Goal: Complete application form

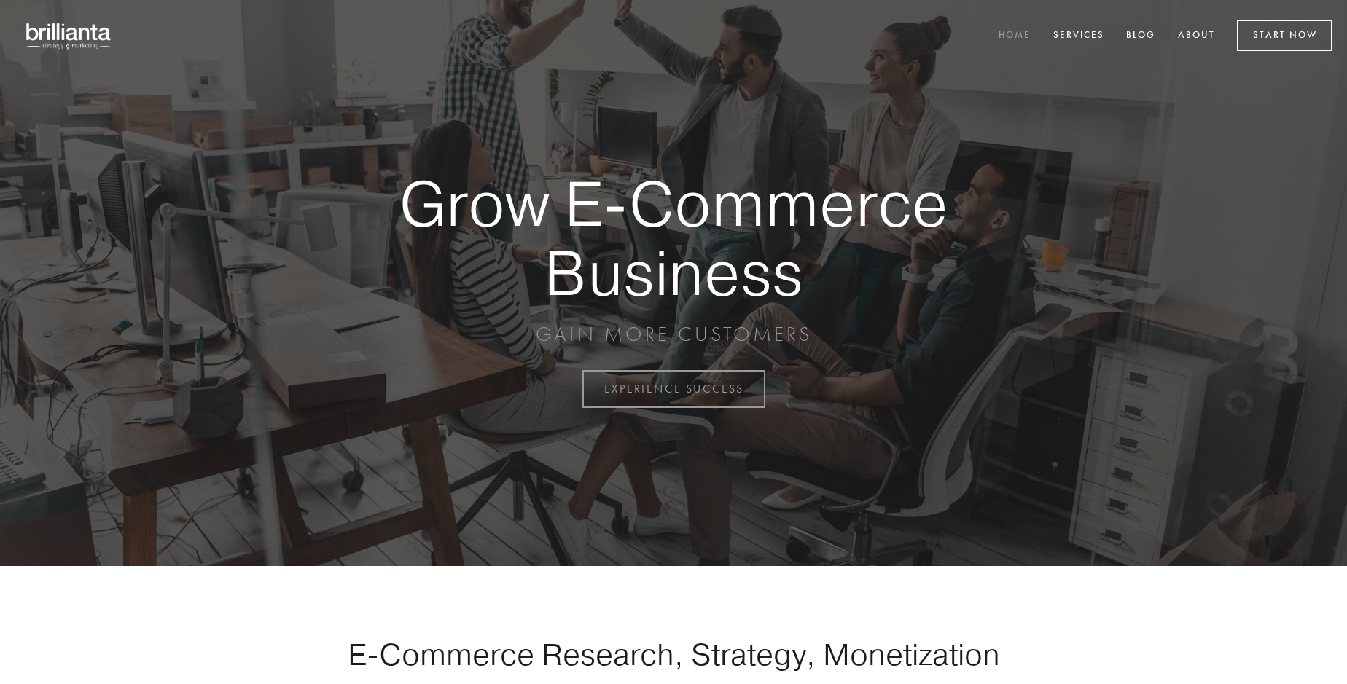
scroll to position [3820, 0]
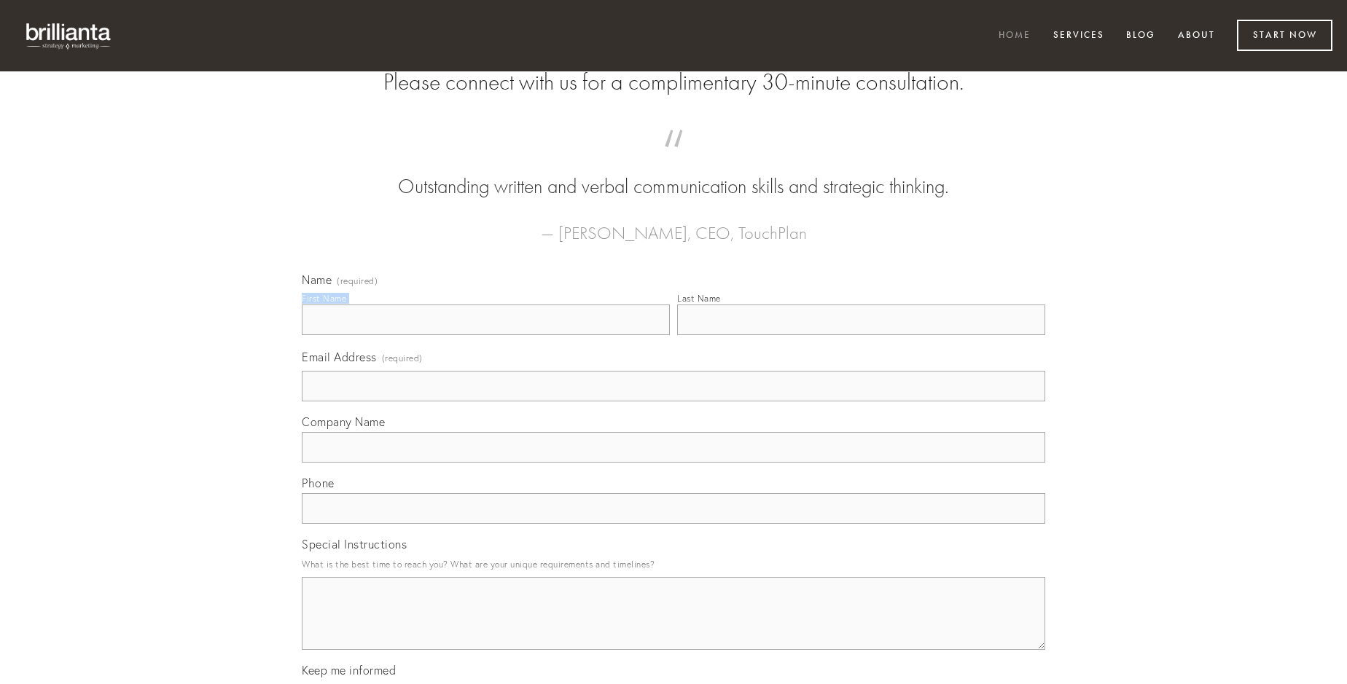
type input "[PERSON_NAME]"
click at [861, 335] on input "Last Name" at bounding box center [861, 320] width 368 height 31
type input "[PERSON_NAME]"
click at [673, 402] on input "Email Address (required)" at bounding box center [673, 386] width 743 height 31
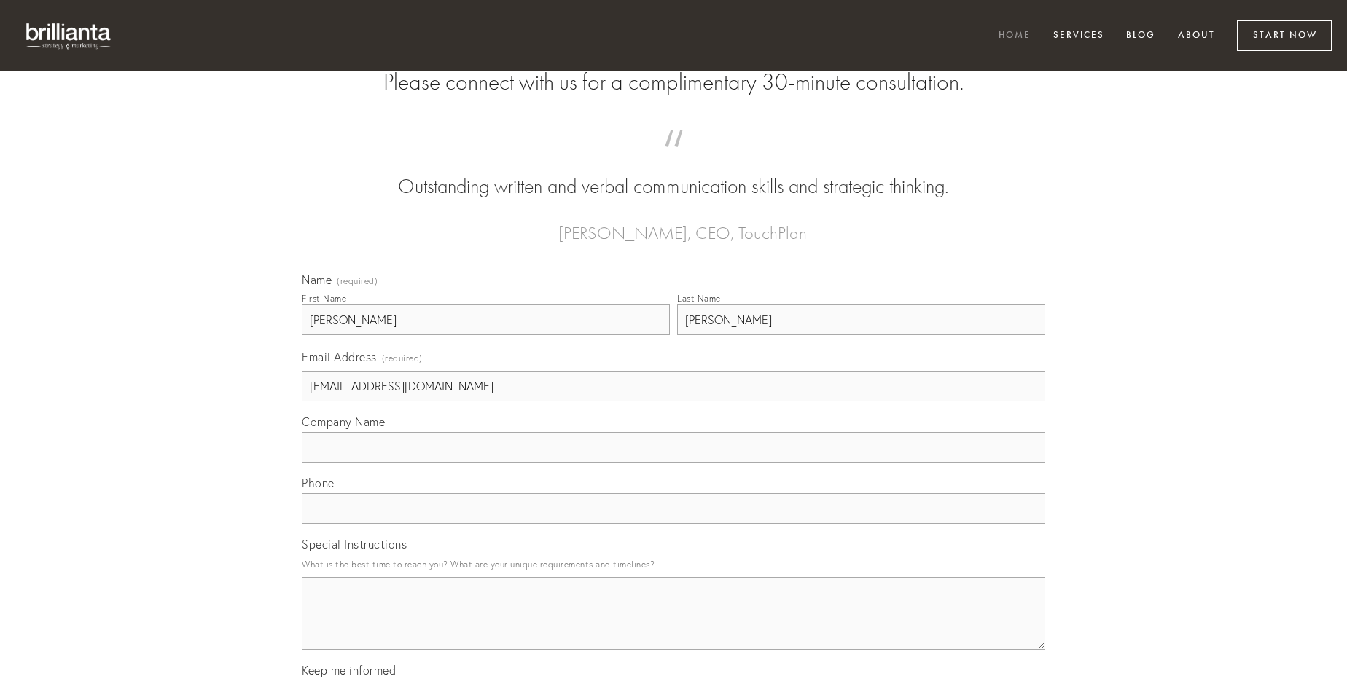
type input "[EMAIL_ADDRESS][DOMAIN_NAME]"
click at [673, 463] on input "Company Name" at bounding box center [673, 447] width 743 height 31
type input "velit"
click at [673, 524] on input "text" at bounding box center [673, 508] width 743 height 31
click at [673, 627] on textarea "Special Instructions" at bounding box center [673, 613] width 743 height 73
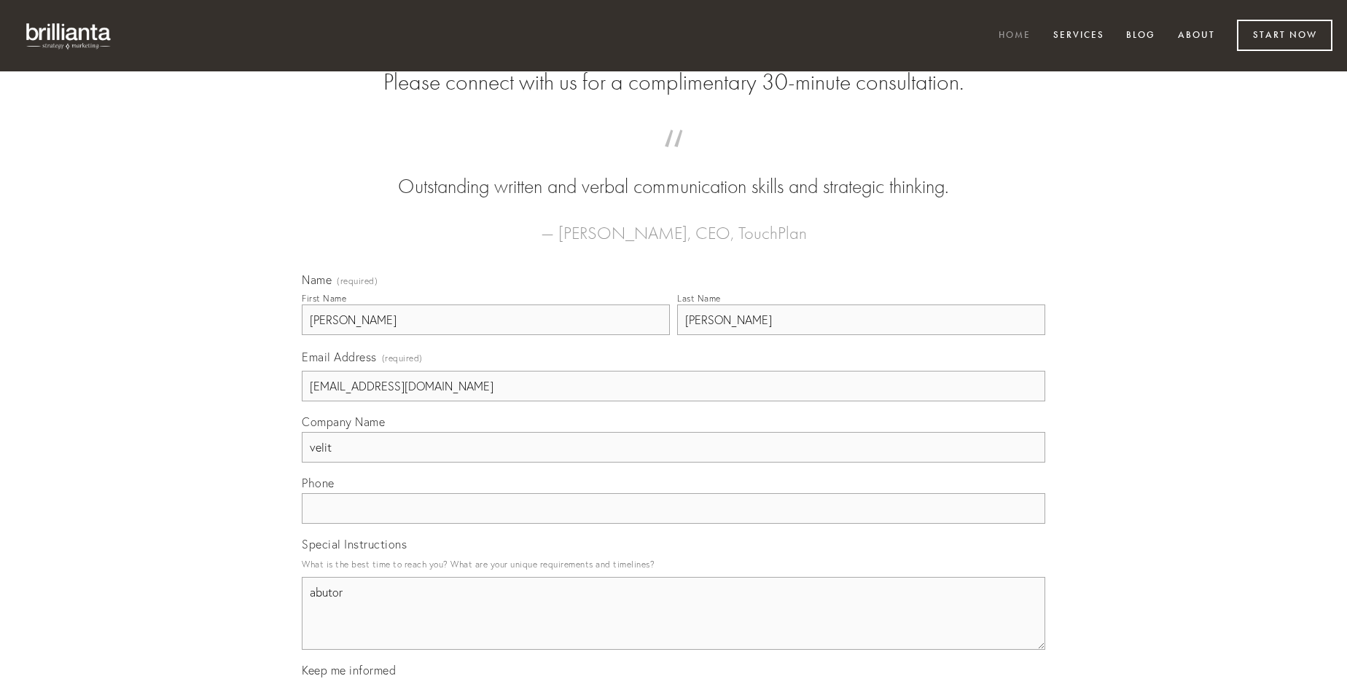
type textarea "abutor"
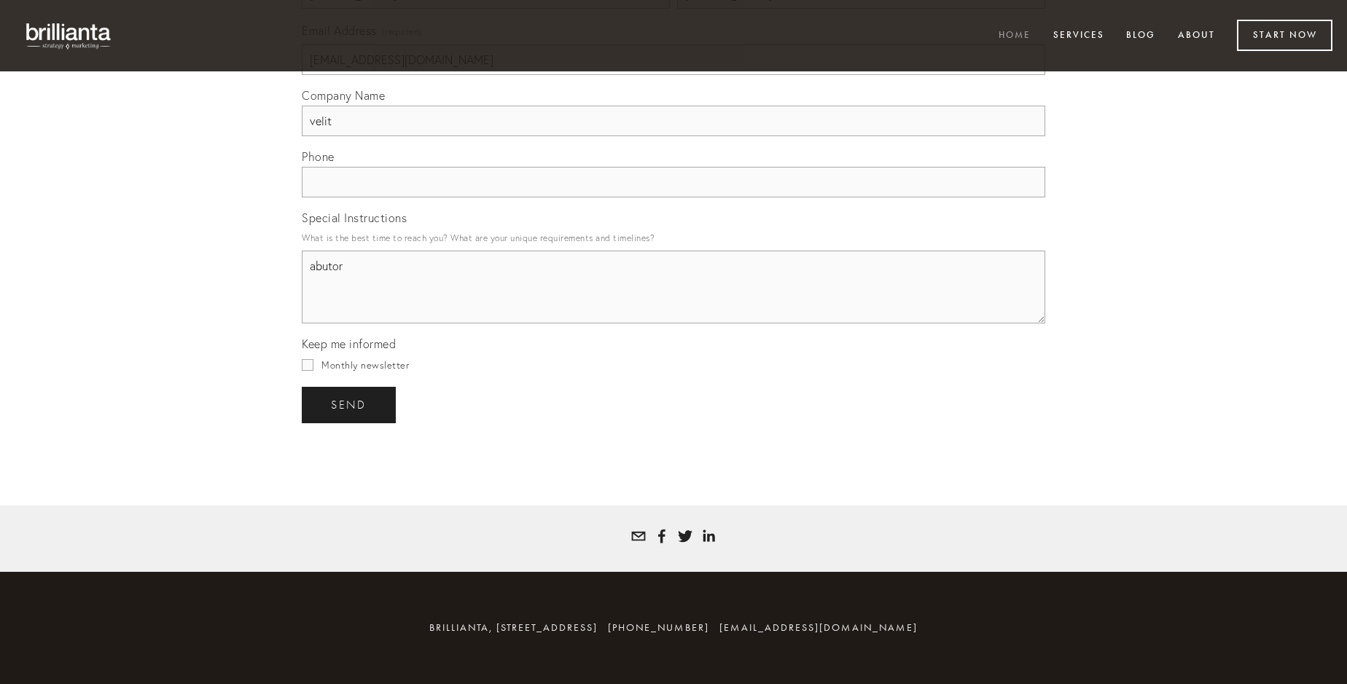
click at [350, 404] on span "send" at bounding box center [349, 405] width 36 height 13
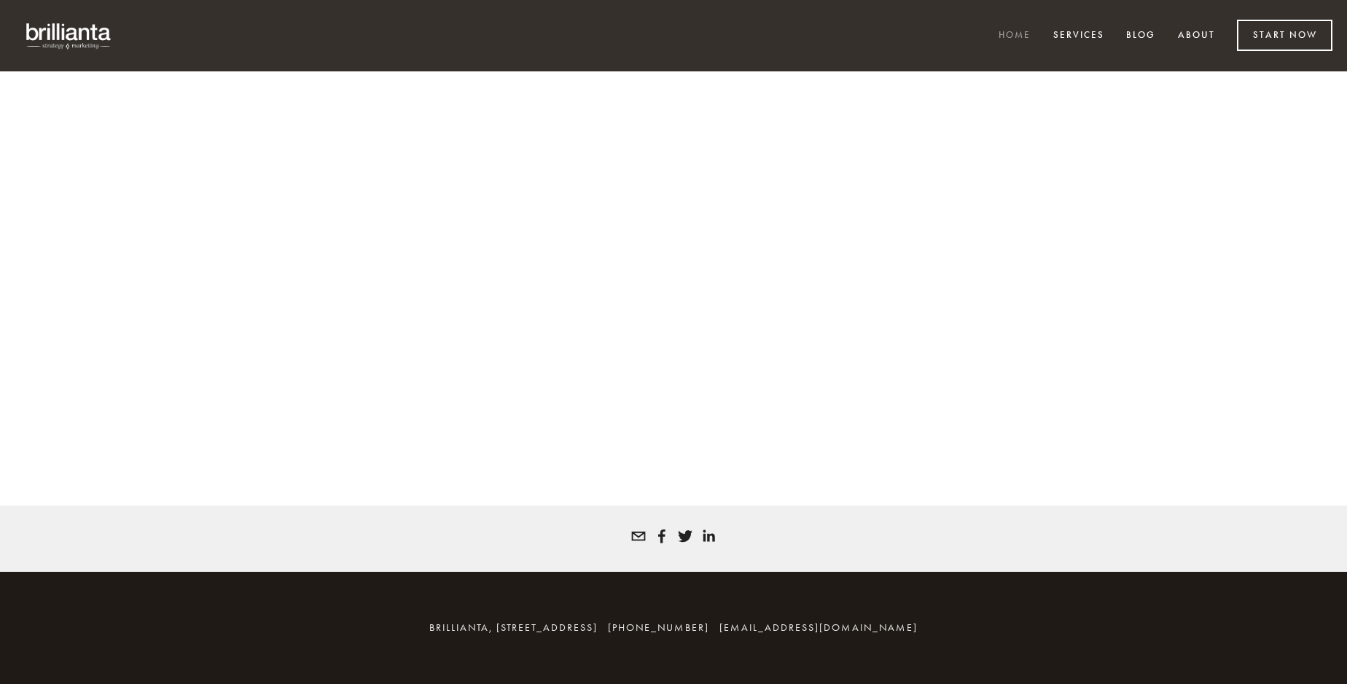
scroll to position [3801, 0]
